Goal: Task Accomplishment & Management: Use online tool/utility

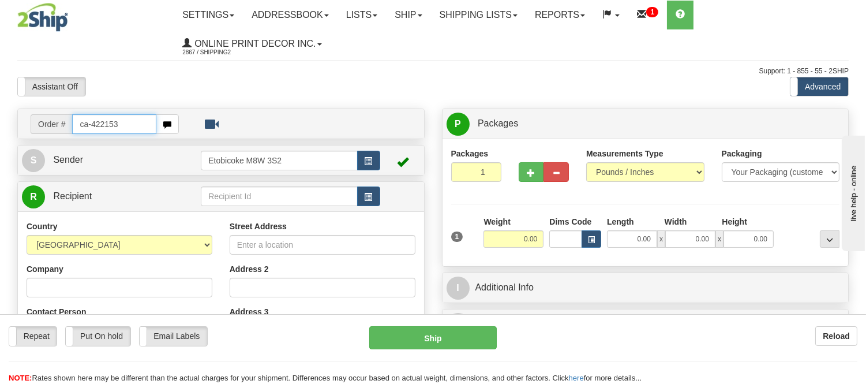
type input "ca-422153"
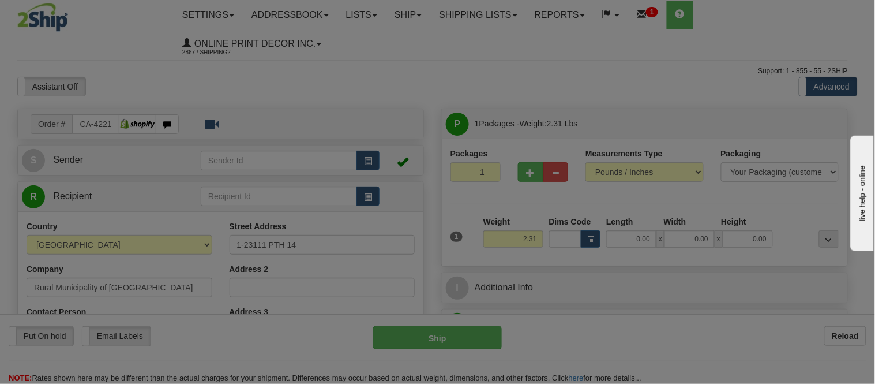
type input "STANLEY"
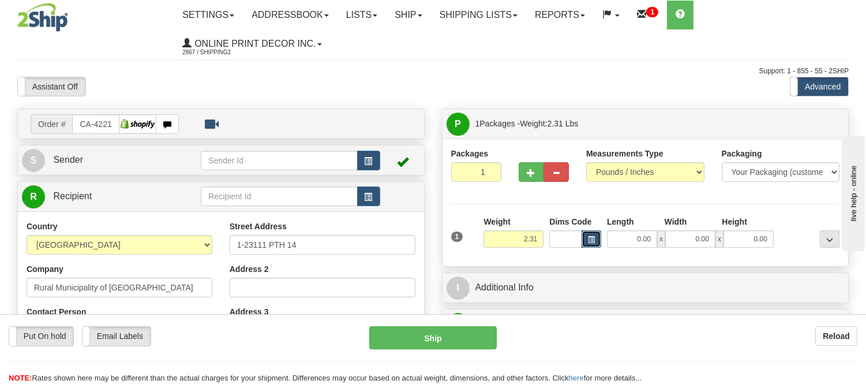
click at [595, 238] on button "button" at bounding box center [591, 238] width 20 height 17
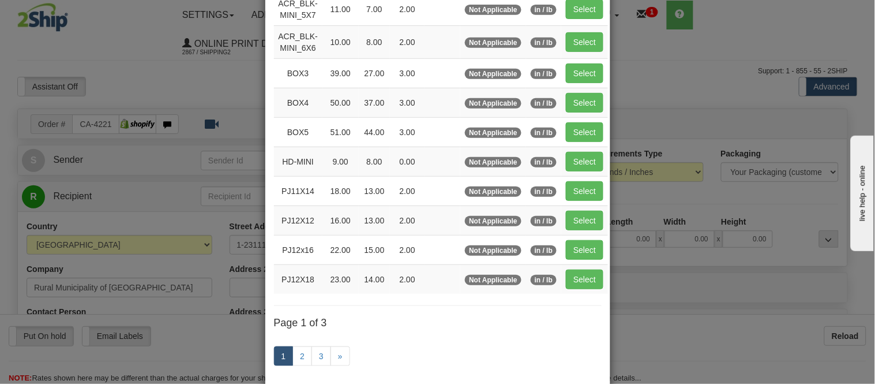
scroll to position [192, 0]
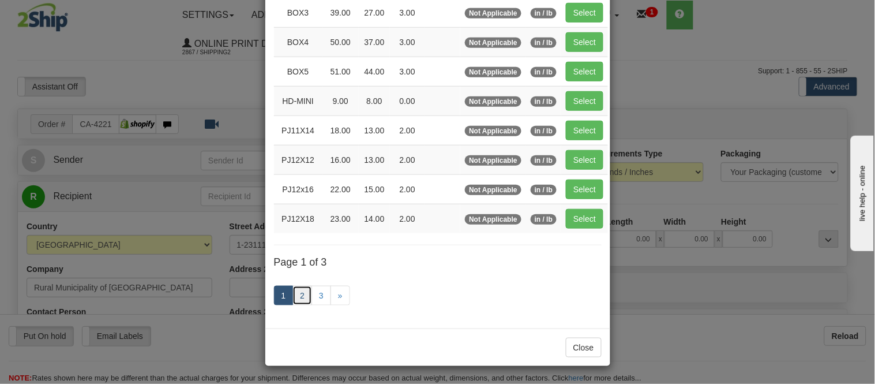
click at [299, 302] on link "2" at bounding box center [302, 295] width 20 height 20
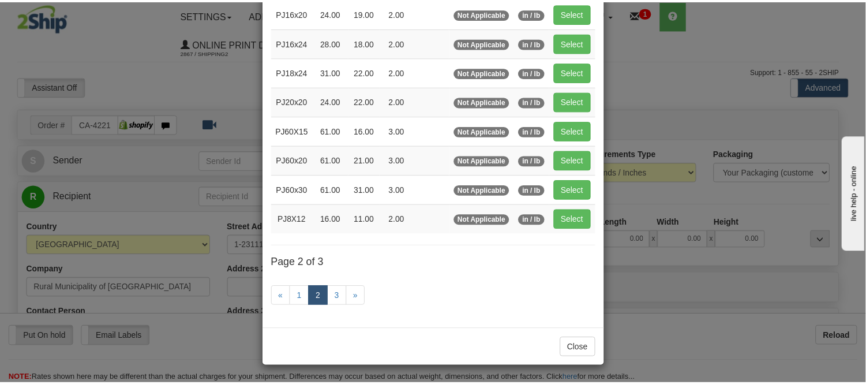
scroll to position [187, 0]
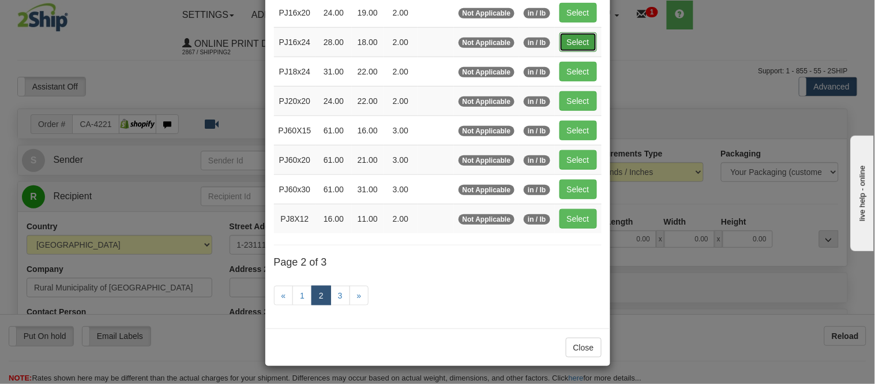
click at [587, 39] on button "Select" at bounding box center [577, 42] width 37 height 20
type input "PJ16x24"
type input "28.00"
type input "18.00"
type input "2.00"
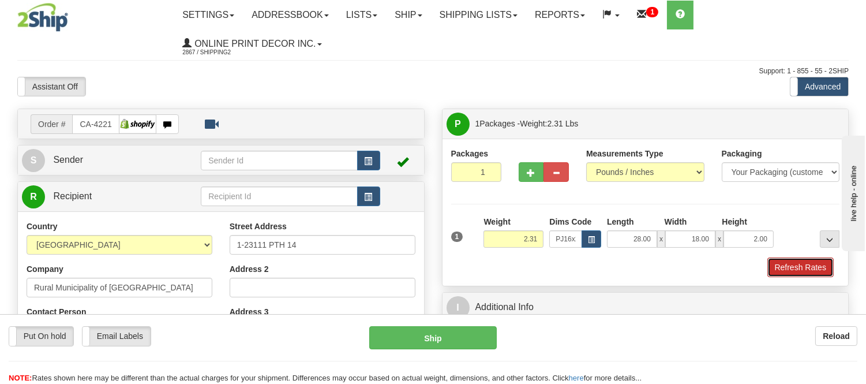
click at [786, 274] on button "Refresh Rates" at bounding box center [800, 267] width 66 height 20
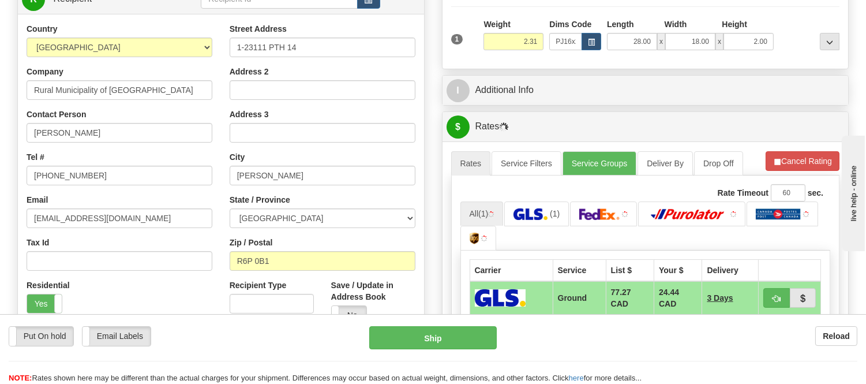
scroll to position [210, 0]
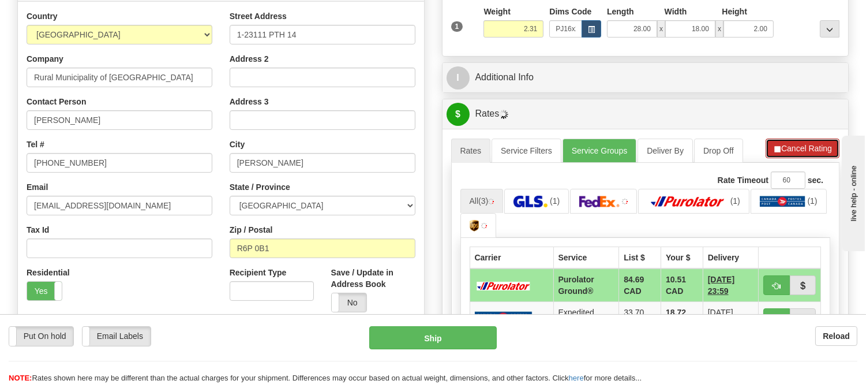
click at [799, 142] on button "Cancel Rating" at bounding box center [802, 148] width 74 height 20
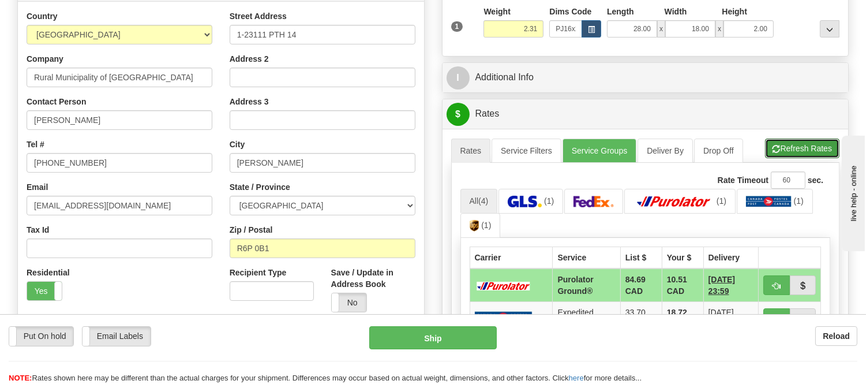
click at [799, 142] on button "Refresh Rates" at bounding box center [802, 148] width 74 height 20
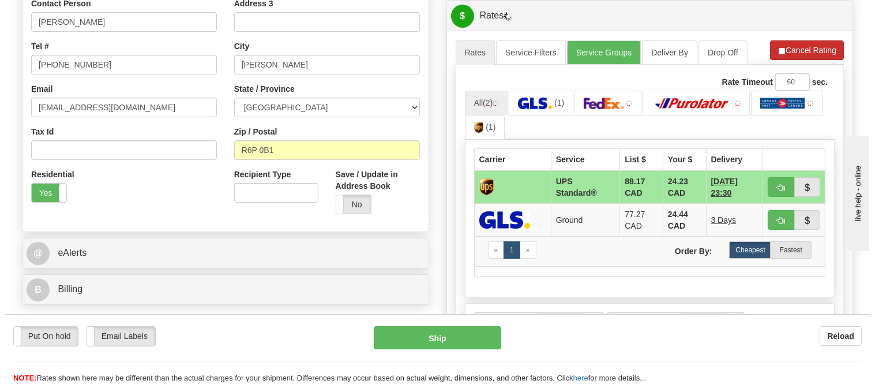
scroll to position [338, 0]
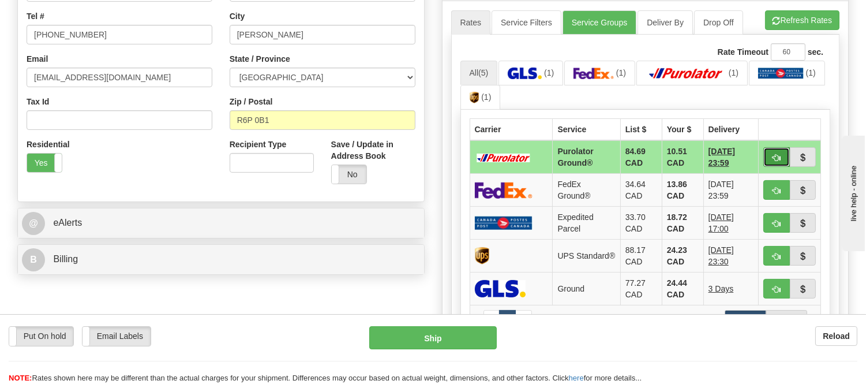
click at [770, 153] on button "button" at bounding box center [776, 157] width 27 height 20
type input "260"
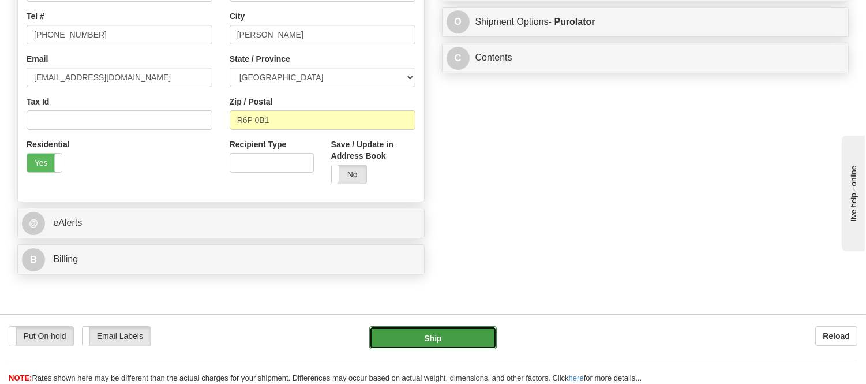
click at [472, 329] on button "Ship" at bounding box center [432, 337] width 127 height 23
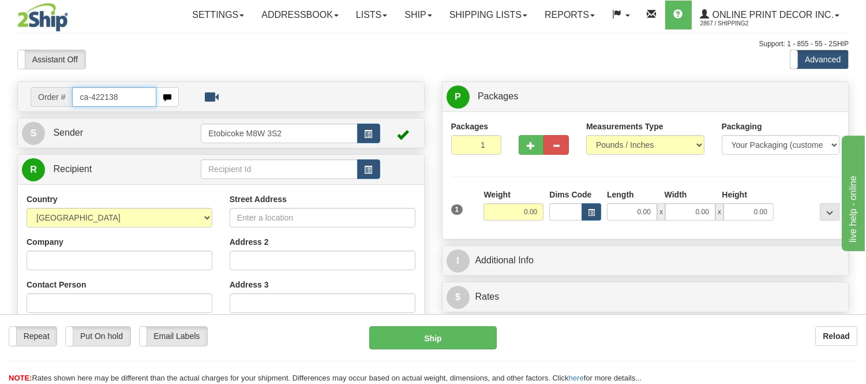
type input "ca-422138"
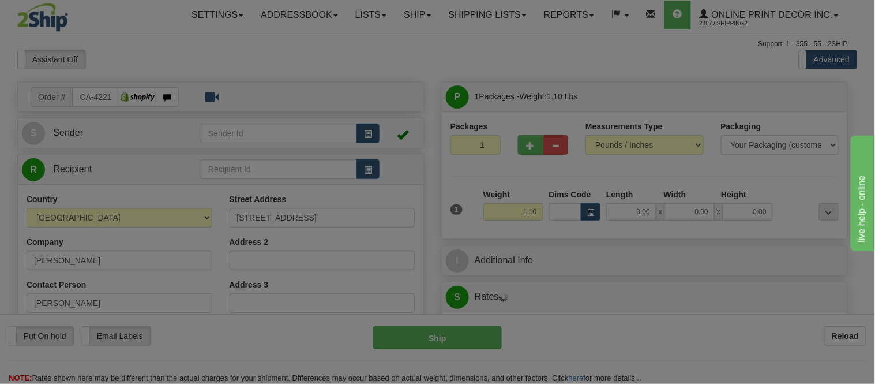
type input "[GEOGRAPHIC_DATA]"
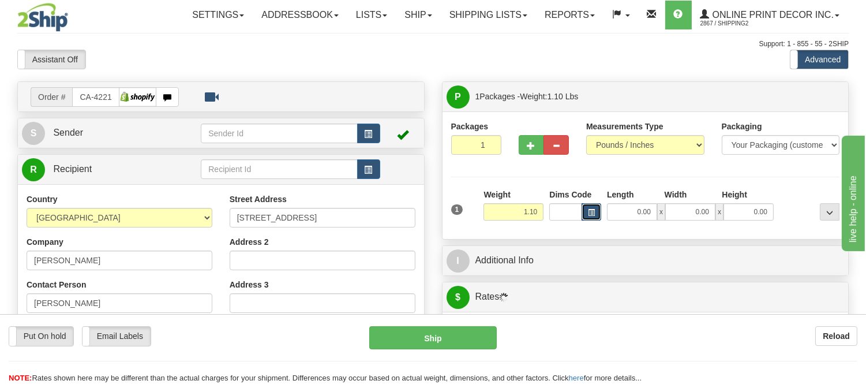
click at [588, 204] on button "button" at bounding box center [591, 211] width 20 height 17
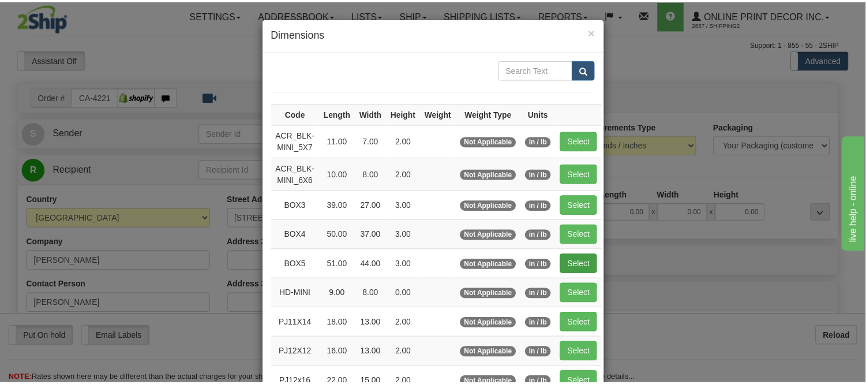
scroll to position [64, 0]
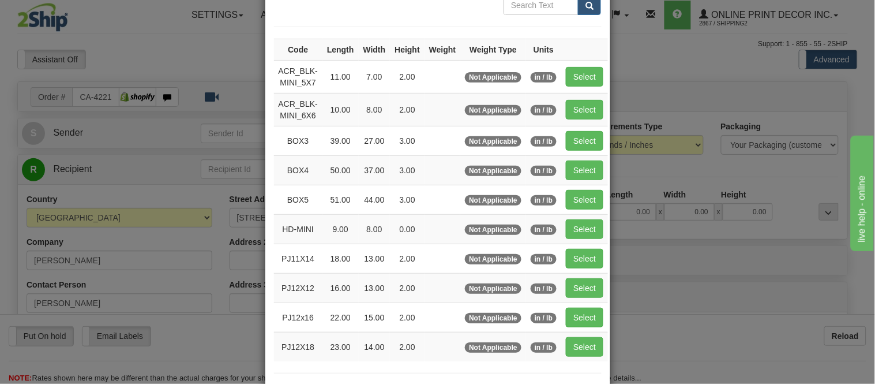
click at [585, 248] on td "Select" at bounding box center [584, 257] width 47 height 29
click at [584, 250] on button "Select" at bounding box center [584, 259] width 37 height 20
type input "PJ11X14"
type input "18.00"
type input "13.00"
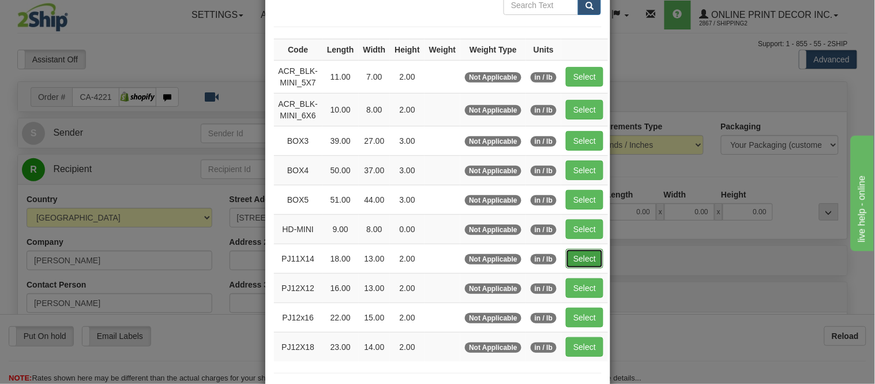
type input "2.00"
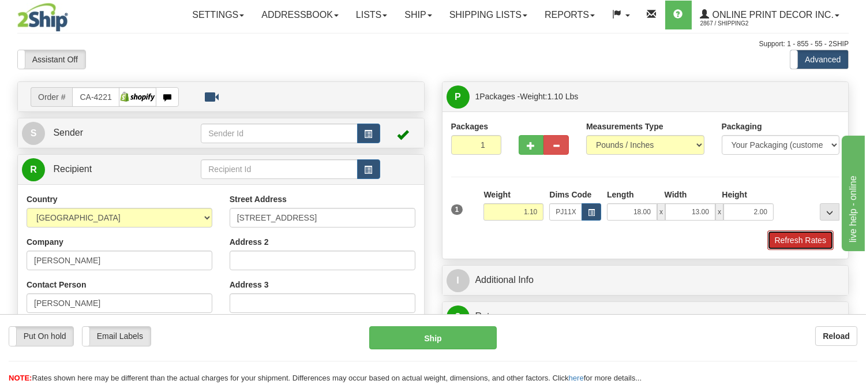
click at [776, 238] on button "Refresh Rates" at bounding box center [800, 240] width 66 height 20
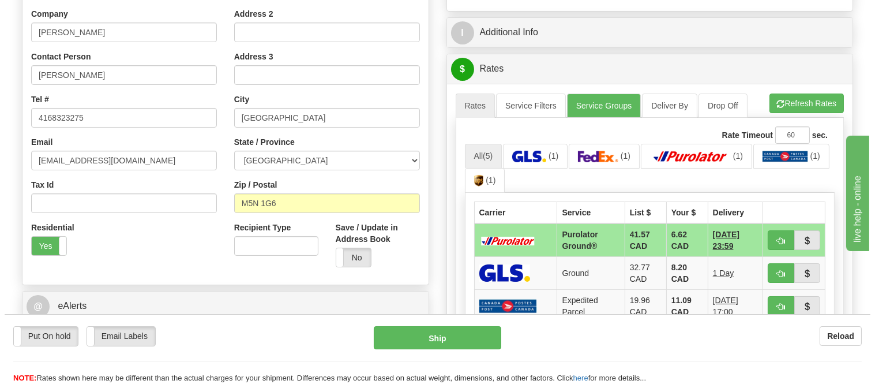
scroll to position [250, 0]
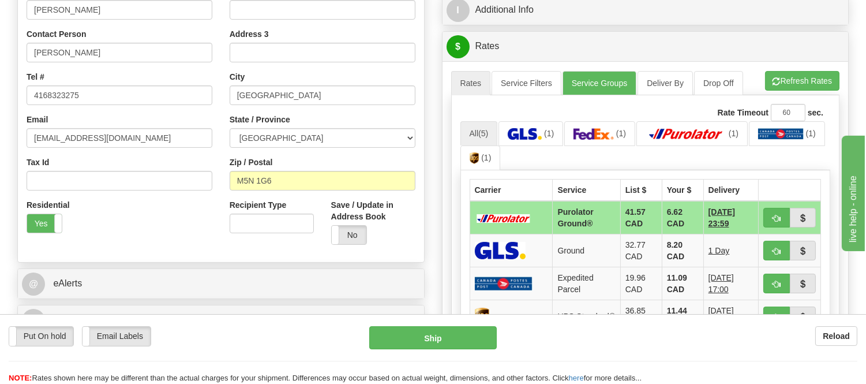
drag, startPoint x: 874, startPoint y: 92, endPoint x: 76, endPoint y: 18, distance: 801.6
click at [779, 220] on span "button" at bounding box center [776, 218] width 8 height 7
type input "260"
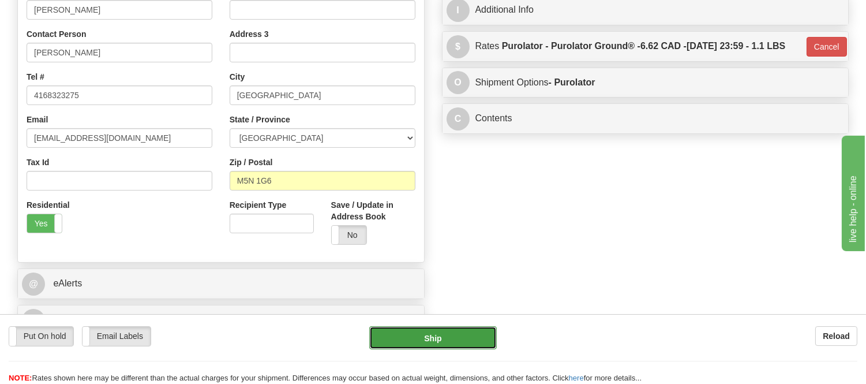
click at [434, 336] on button "Ship" at bounding box center [432, 337] width 127 height 23
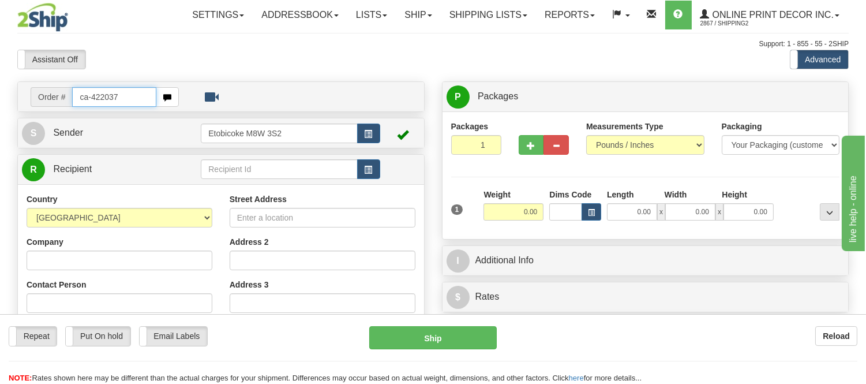
type input "ca-422037"
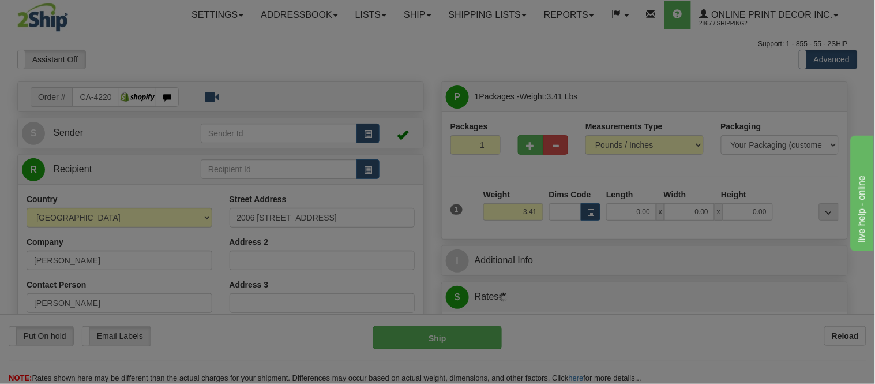
type input "CALGARY"
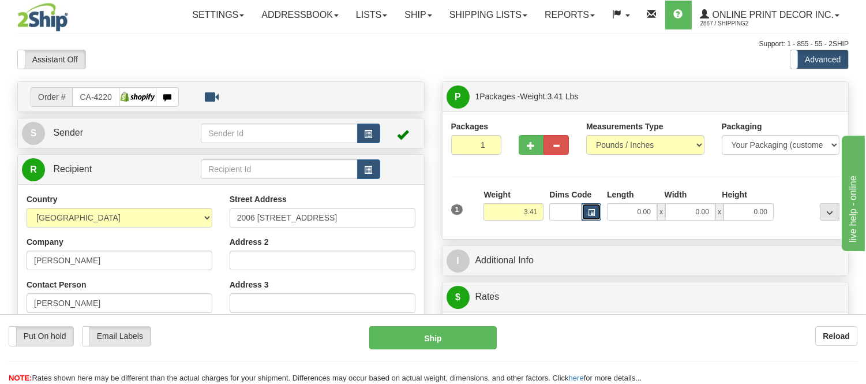
click at [596, 215] on button "button" at bounding box center [591, 211] width 20 height 17
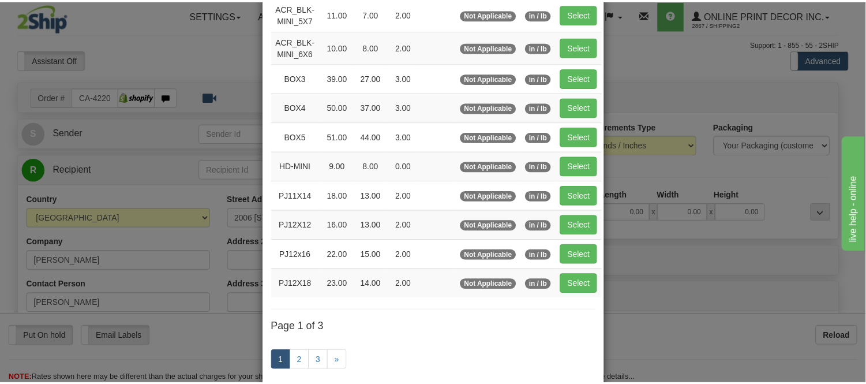
scroll to position [128, 0]
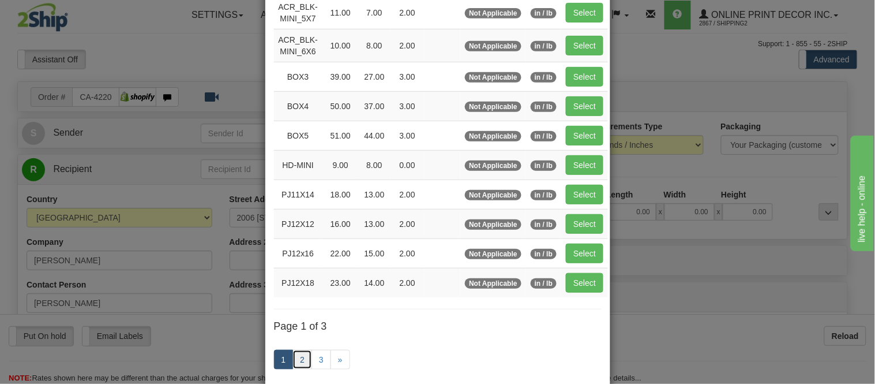
click at [305, 354] on link "2" at bounding box center [302, 359] width 20 height 20
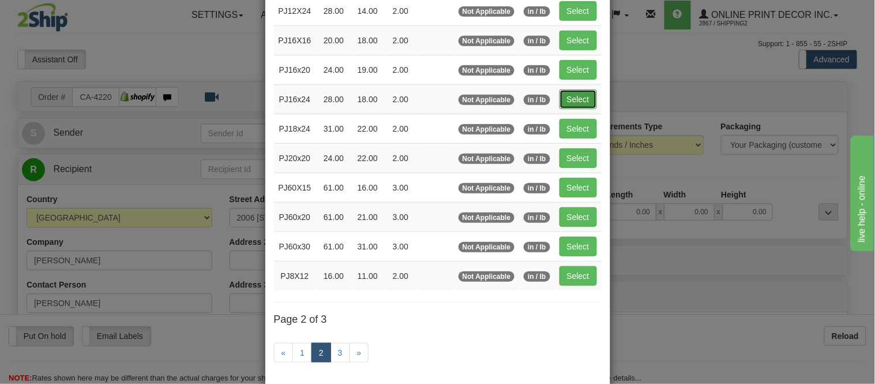
click at [570, 99] on button "Select" at bounding box center [577, 99] width 37 height 20
type input "PJ16x24"
type input "28.00"
type input "18.00"
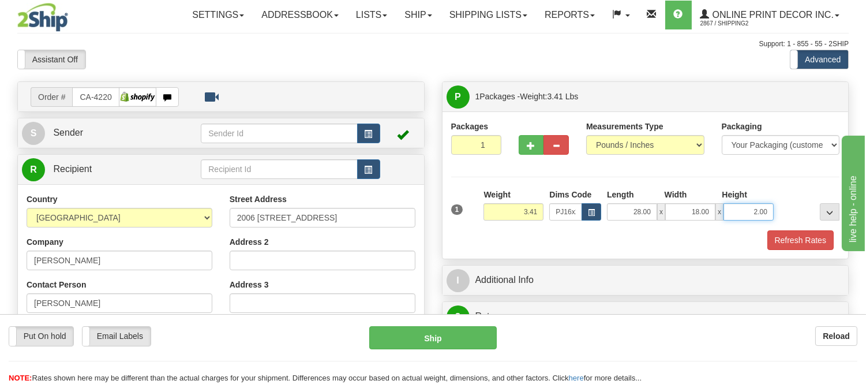
drag, startPoint x: 772, startPoint y: 211, endPoint x: 740, endPoint y: 209, distance: 31.8
click at [740, 209] on input "2.00" at bounding box center [748, 211] width 50 height 17
click button "Delete" at bounding box center [0, 0] width 0 height 0
type input "4.00"
click at [793, 240] on button "Refresh Rates" at bounding box center [800, 240] width 66 height 20
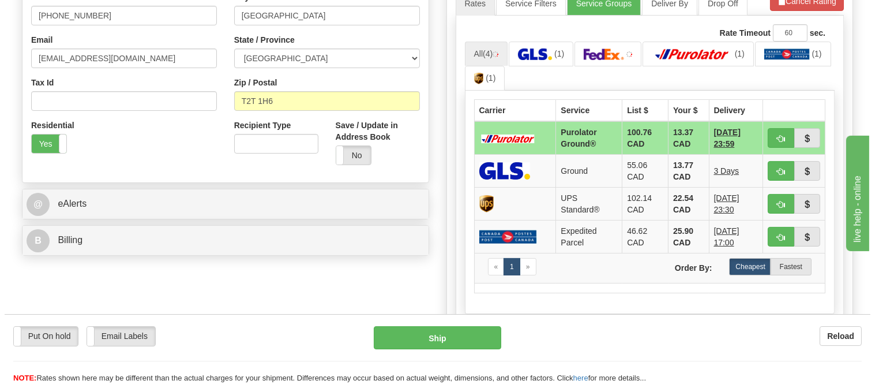
scroll to position [332, 0]
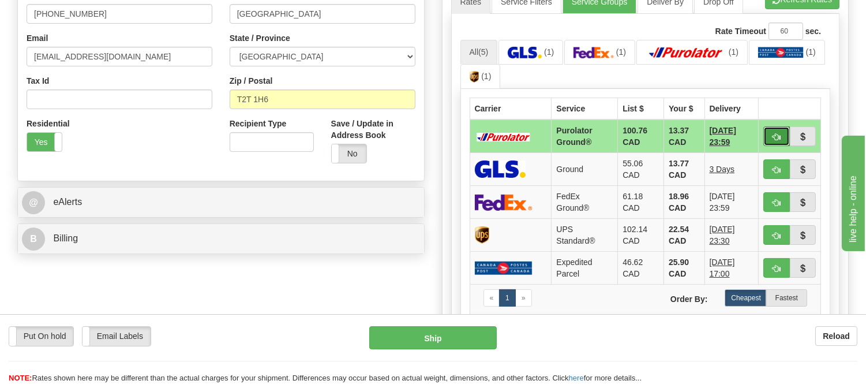
click at [774, 133] on span "button" at bounding box center [776, 136] width 8 height 7
type input "260"
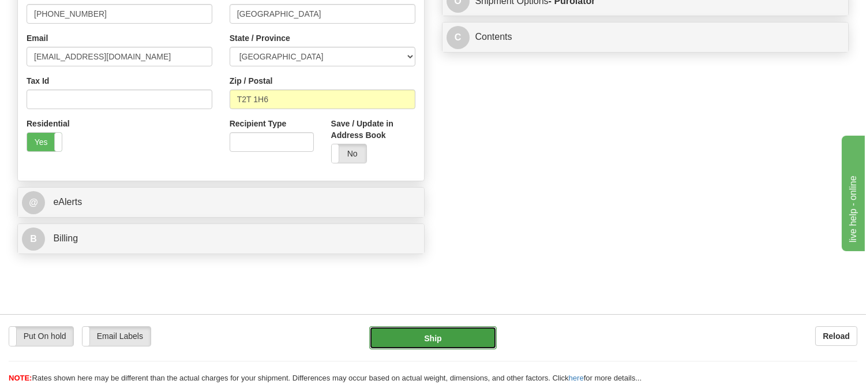
click at [419, 332] on button "Ship" at bounding box center [432, 337] width 127 height 23
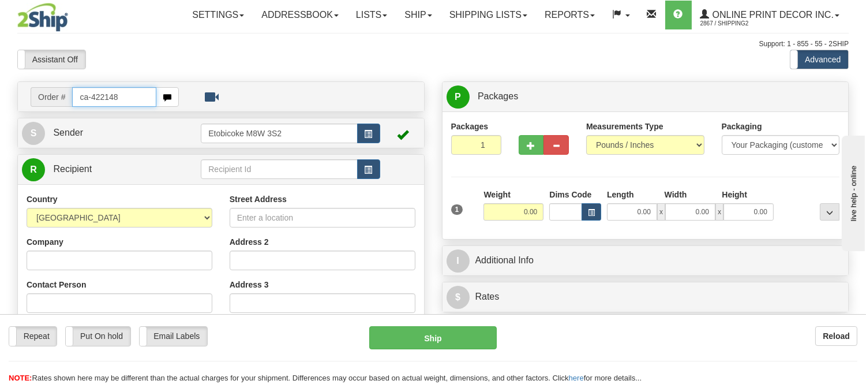
type input "ca-422148"
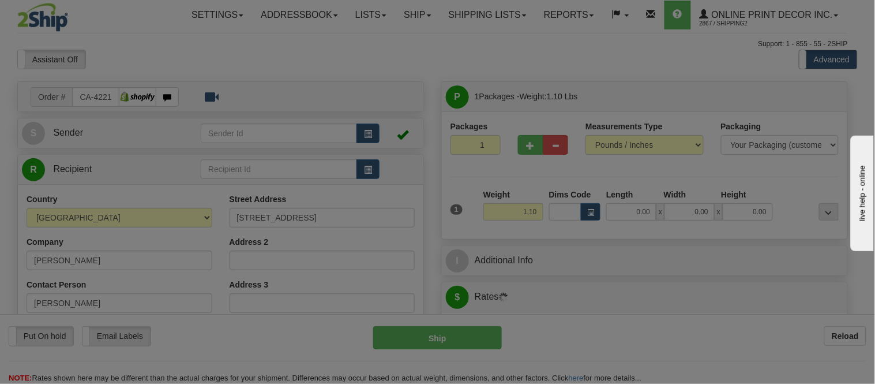
type input "NEPEAN"
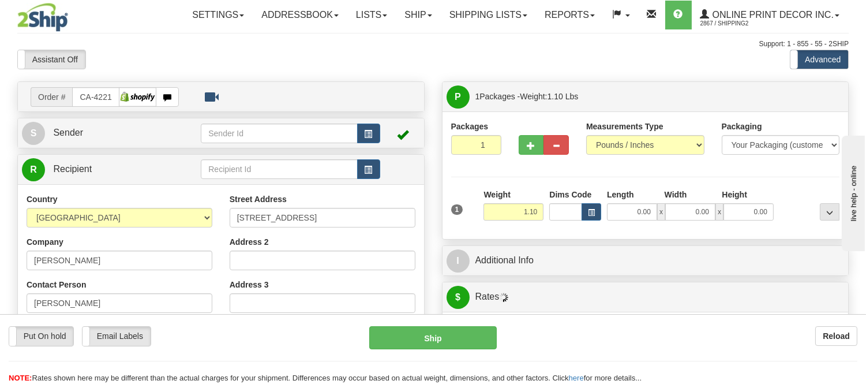
click at [604, 210] on div "0.00 x 0.00 x 0.00" at bounding box center [690, 211] width 172 height 17
click at [583, 212] on button "button" at bounding box center [591, 211] width 20 height 17
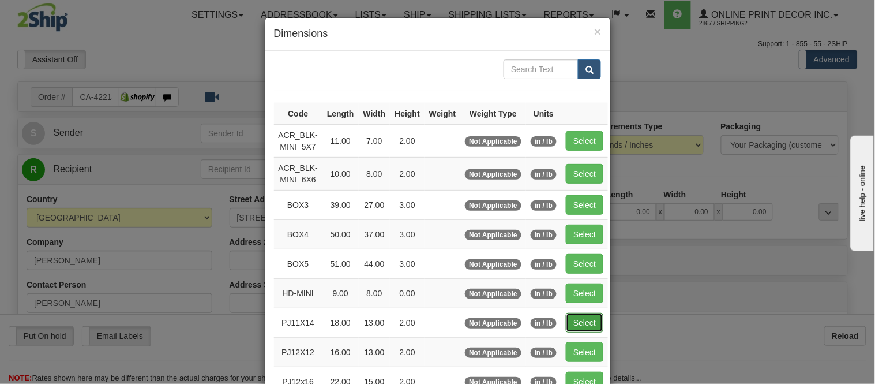
click at [575, 326] on button "Select" at bounding box center [584, 323] width 37 height 20
type input "PJ11X14"
type input "18.00"
type input "13.00"
type input "2.00"
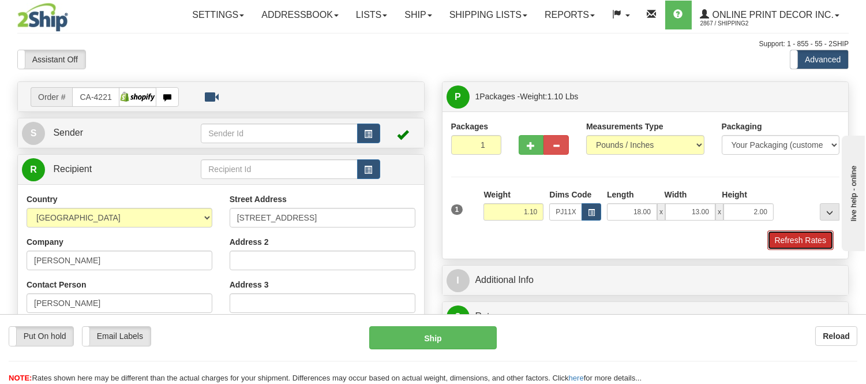
click at [798, 246] on button "Refresh Rates" at bounding box center [800, 240] width 66 height 20
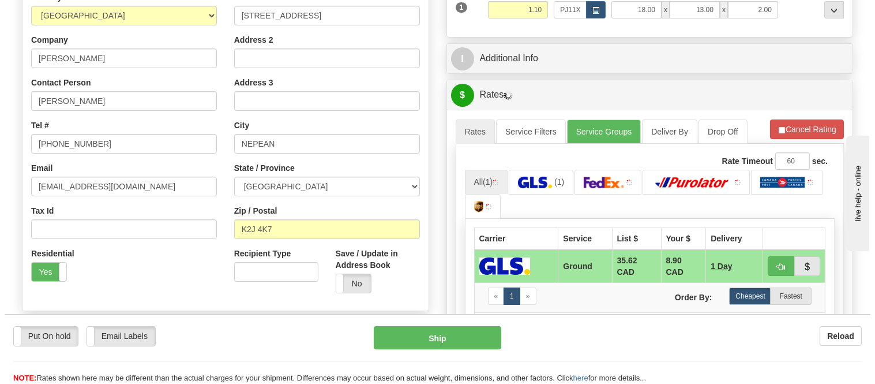
scroll to position [212, 0]
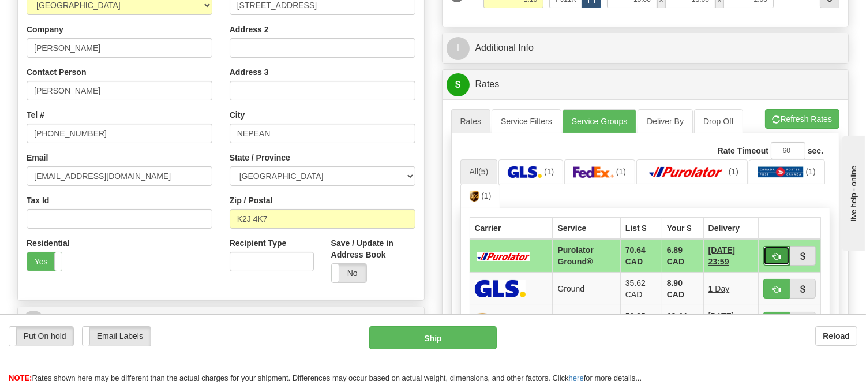
click at [779, 246] on button "button" at bounding box center [776, 256] width 27 height 20
type input "260"
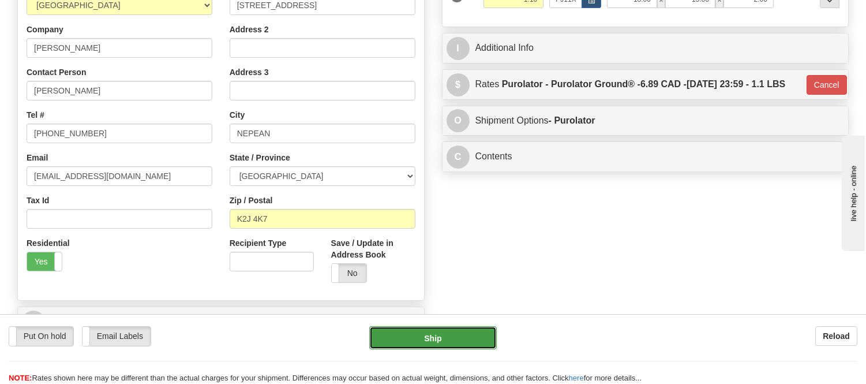
click at [465, 330] on button "Ship" at bounding box center [432, 337] width 127 height 23
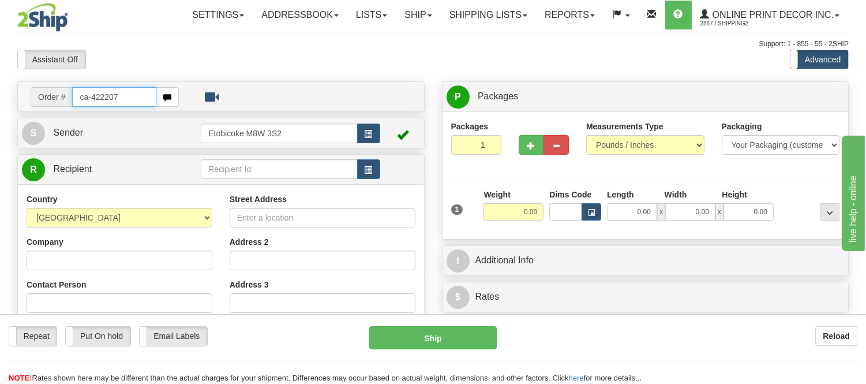
type input "ca-422207"
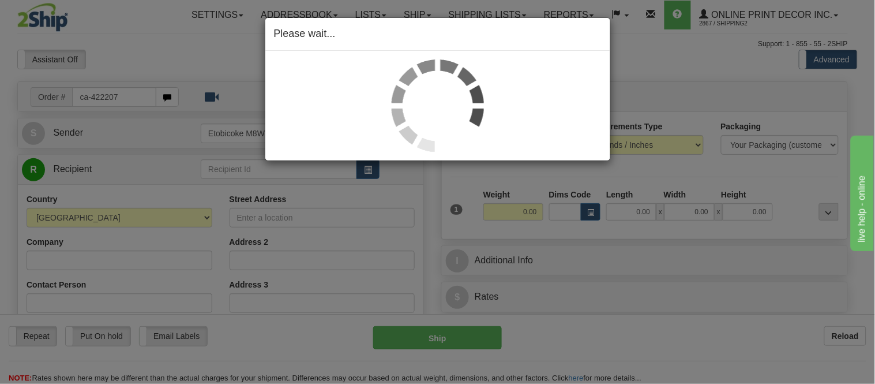
click at [593, 219] on div "Please wait..." at bounding box center [437, 192] width 875 height 384
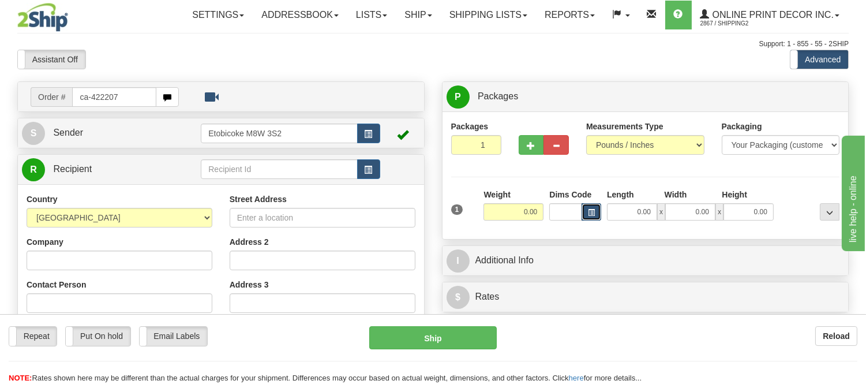
click at [592, 213] on span "button" at bounding box center [591, 212] width 7 height 6
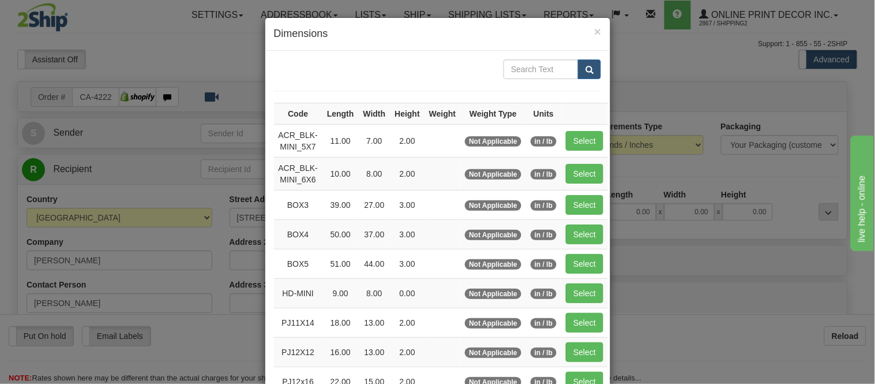
type input "VANCOUVER"
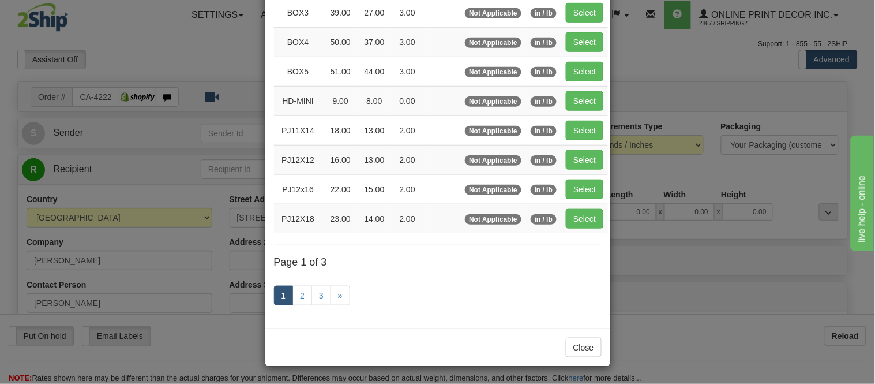
scroll to position [194, 0]
click at [302, 292] on link "2" at bounding box center [302, 295] width 20 height 20
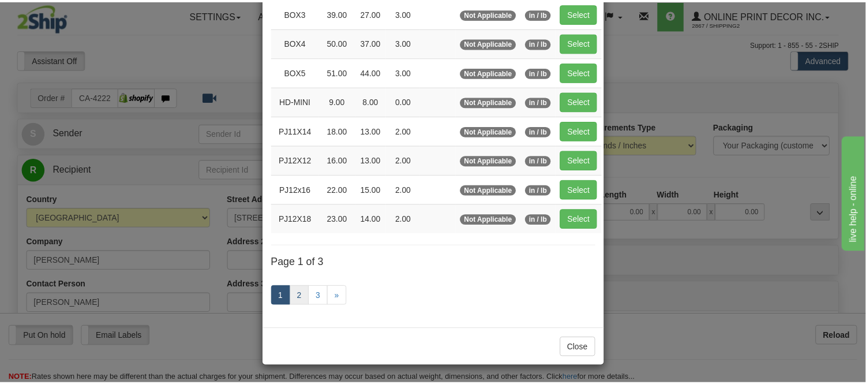
scroll to position [187, 0]
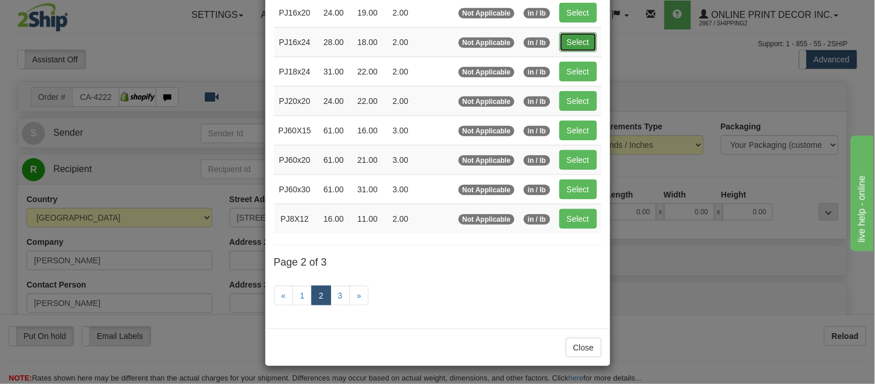
click at [578, 33] on button "Select" at bounding box center [577, 42] width 37 height 20
type input "PJ16x24"
type input "28.00"
type input "18.00"
type input "2.00"
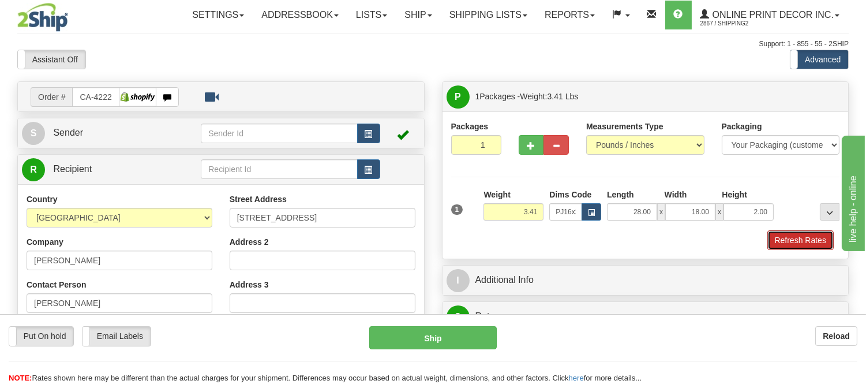
click at [791, 234] on button "Refresh Rates" at bounding box center [800, 240] width 66 height 20
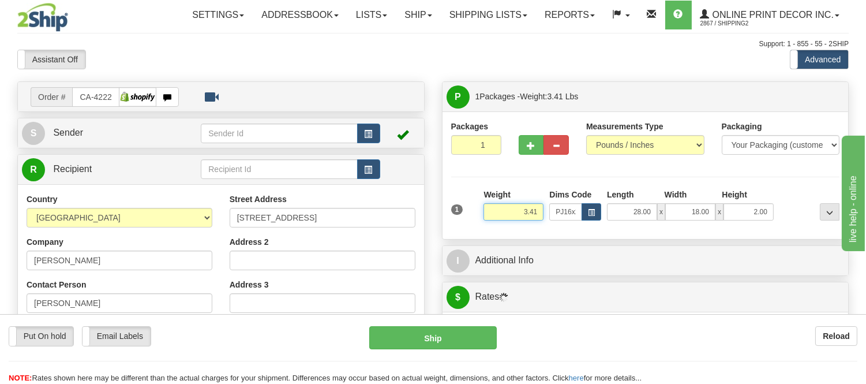
drag, startPoint x: 539, startPoint y: 206, endPoint x: 492, endPoint y: 205, distance: 46.7
click at [492, 205] on input "3.41" at bounding box center [513, 211] width 60 height 17
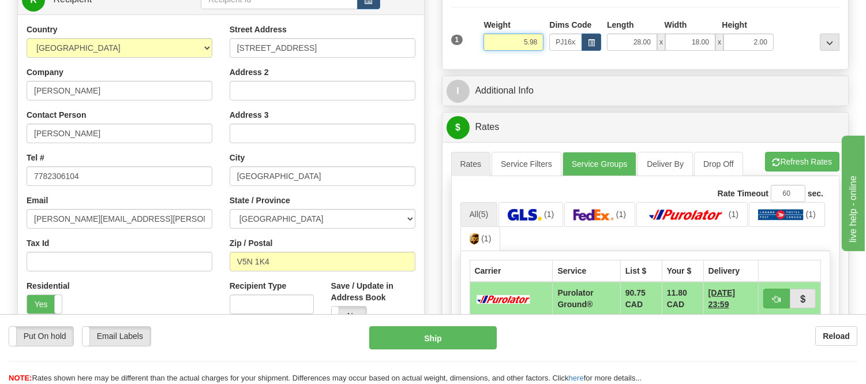
scroll to position [192, 0]
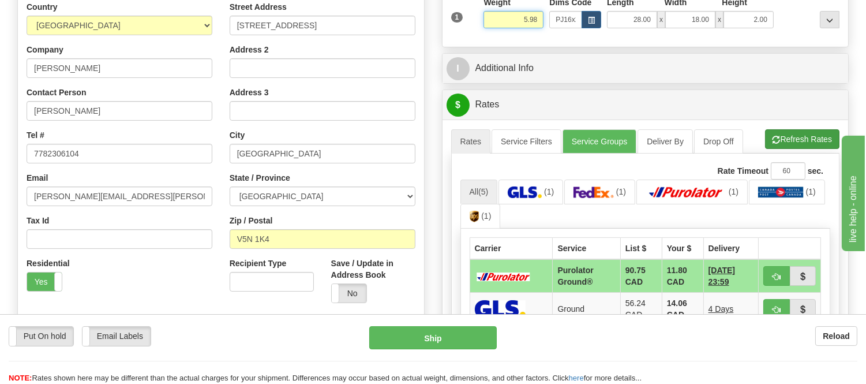
type input "5.98"
click at [787, 146] on li "Refresh Rates Cancel Rating" at bounding box center [802, 139] width 74 height 20
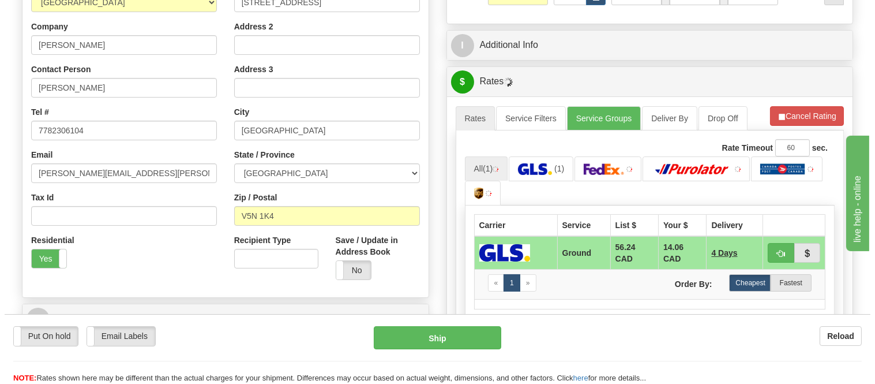
scroll to position [256, 0]
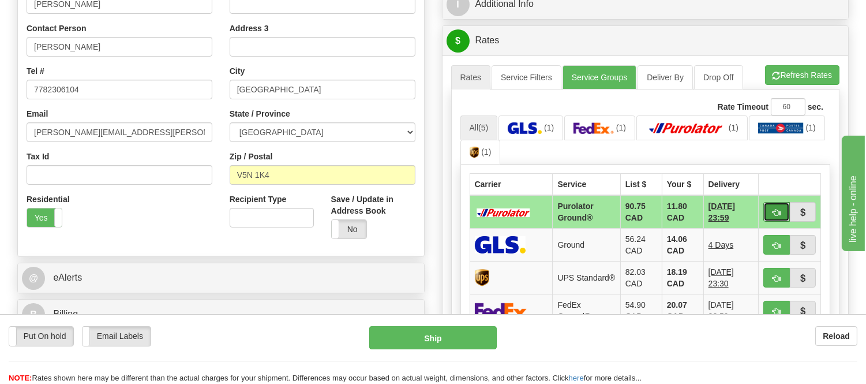
click at [775, 209] on span "button" at bounding box center [776, 212] width 8 height 7
type input "260"
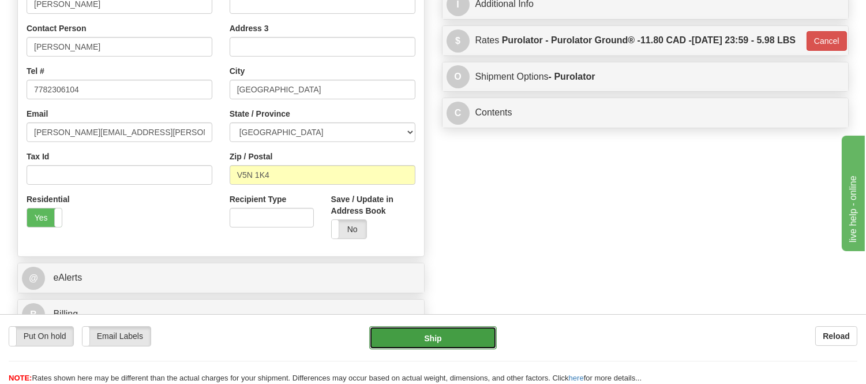
click at [463, 344] on button "Ship" at bounding box center [432, 337] width 127 height 23
